Goal: Transaction & Acquisition: Obtain resource

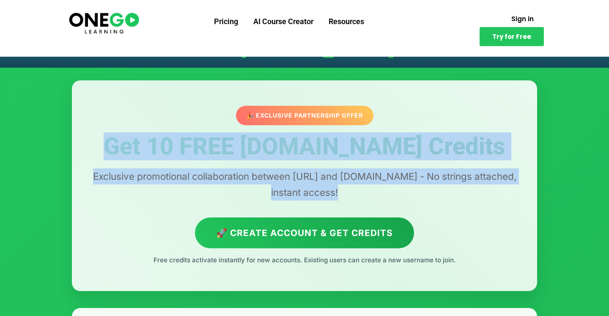
drag, startPoint x: 116, startPoint y: 142, endPoint x: 449, endPoint y: 205, distance: 338.7
click at [449, 205] on div "🎉 Exclusive Partnership Offer Get 10 FREE [DOMAIN_NAME] Credits Exclusive promo…" at bounding box center [304, 185] width 465 height 211
click at [343, 189] on p "Exclusive promotional collaboration between [URL] and [DOMAIN_NAME] - No string…" at bounding box center [304, 184] width 431 height 32
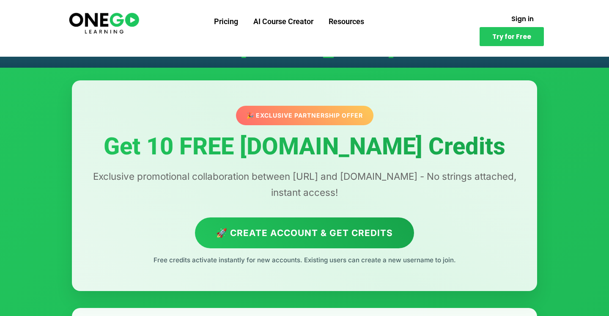
click at [343, 189] on p "Exclusive promotional collaboration between [URL] and [DOMAIN_NAME] - No string…" at bounding box center [304, 184] width 431 height 32
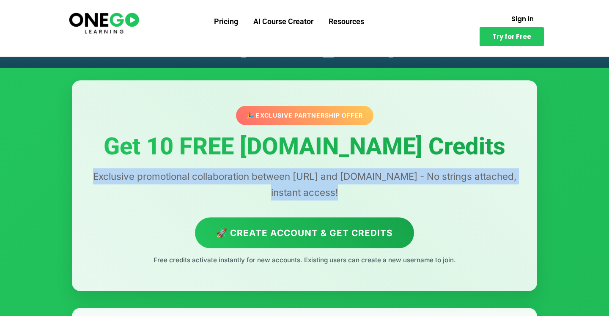
click at [374, 188] on p "Exclusive promotional collaboration between [URL] and [DOMAIN_NAME] - No string…" at bounding box center [304, 184] width 431 height 32
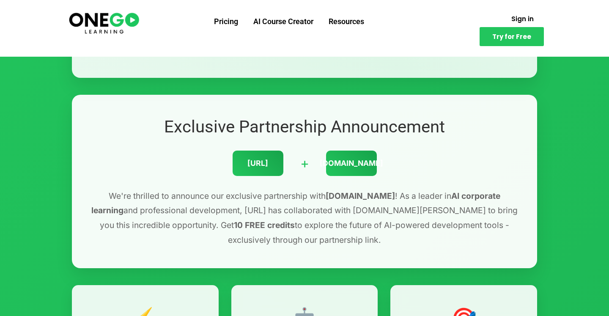
scroll to position [238, 0]
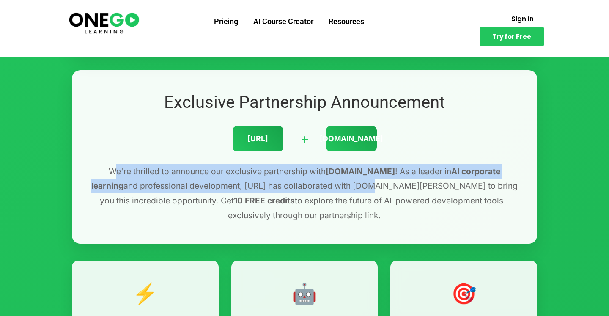
drag, startPoint x: 93, startPoint y: 174, endPoint x: 342, endPoint y: 197, distance: 249.3
click at [334, 195] on p "We're thrilled to announce our exclusive partnership with [DOMAIN_NAME] ! As a …" at bounding box center [304, 193] width 431 height 58
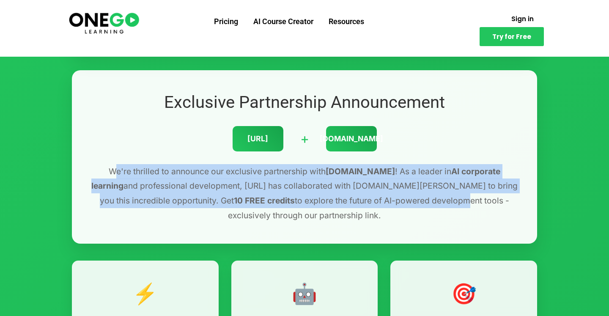
click at [342, 197] on p "We're thrilled to announce our exclusive partnership with [DOMAIN_NAME] ! As a …" at bounding box center [304, 193] width 431 height 58
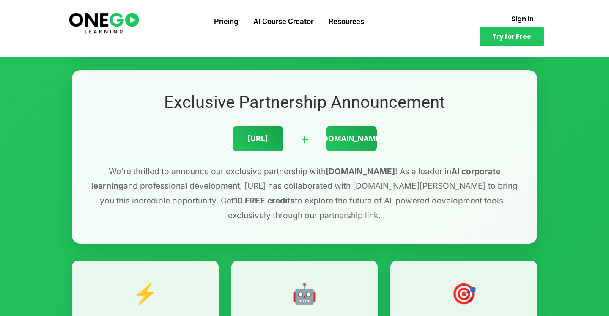
click at [342, 197] on p "We're thrilled to announce our exclusive partnership with [DOMAIN_NAME] ! As a …" at bounding box center [304, 193] width 431 height 58
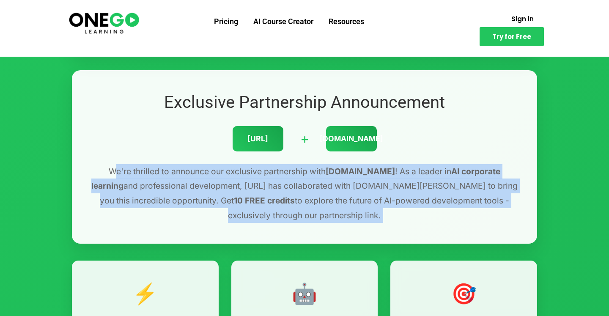
click at [356, 195] on p "We're thrilled to announce our exclusive partnership with [DOMAIN_NAME] ! As a …" at bounding box center [304, 193] width 431 height 58
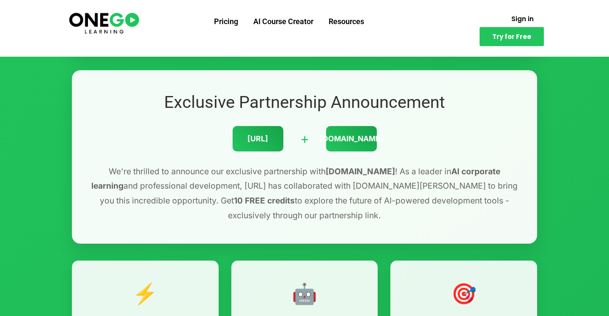
click at [356, 195] on p "We're thrilled to announce our exclusive partnership with [DOMAIN_NAME] ! As a …" at bounding box center [304, 193] width 431 height 58
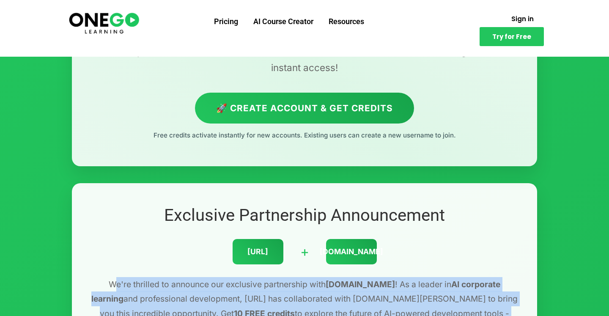
scroll to position [0, 0]
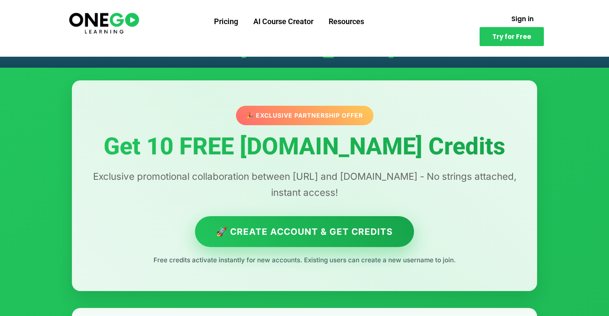
click at [285, 218] on link "🚀 Create Account & Get Credits" at bounding box center [304, 231] width 219 height 31
